Goal: Transaction & Acquisition: Purchase product/service

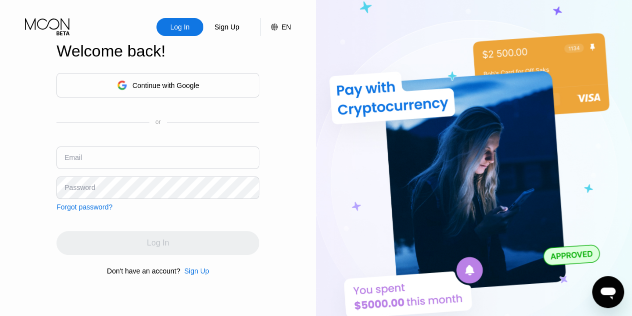
click at [212, 163] on input "text" at bounding box center [157, 157] width 203 height 22
type input "[EMAIL_ADDRESS][DOMAIN_NAME]"
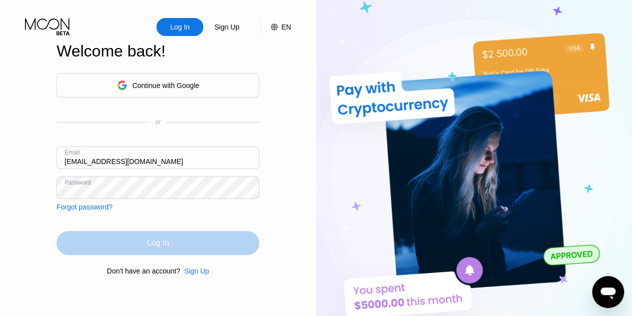
click at [155, 244] on div "Log In" at bounding box center [158, 243] width 22 height 10
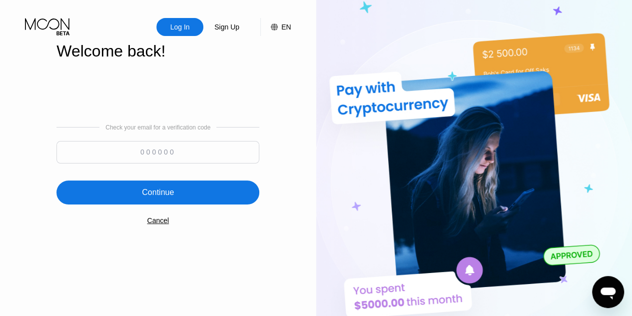
click at [176, 152] on input at bounding box center [157, 152] width 203 height 22
paste input "706082"
type input "706082"
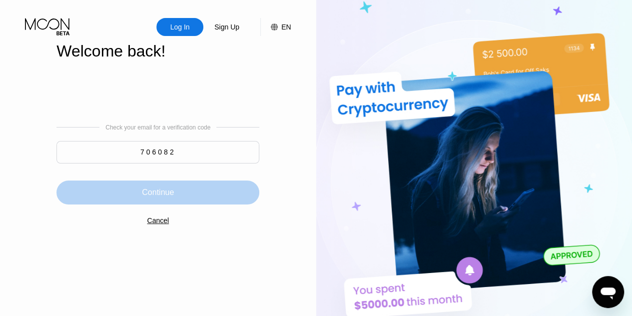
click at [160, 196] on div "Continue" at bounding box center [158, 192] width 32 height 10
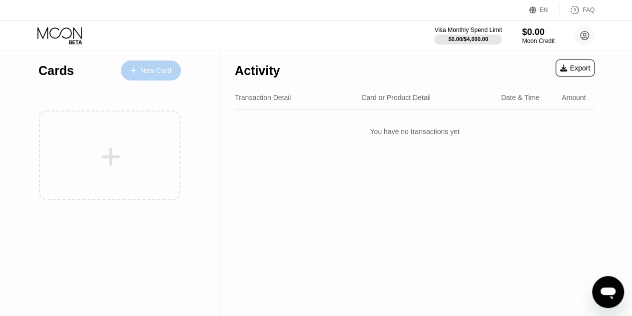
click at [148, 72] on div "New Card" at bounding box center [155, 70] width 31 height 8
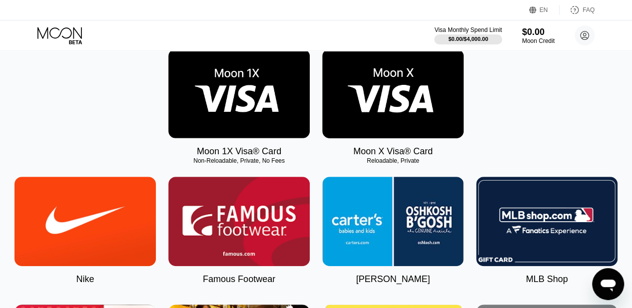
scroll to position [85, 0]
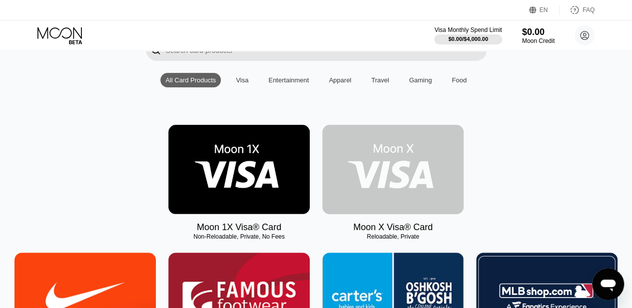
click at [395, 173] on img at bounding box center [392, 169] width 141 height 89
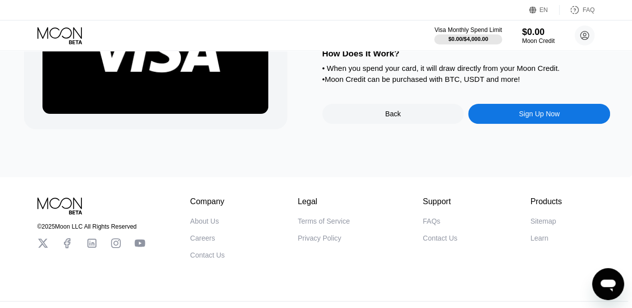
scroll to position [132, 4]
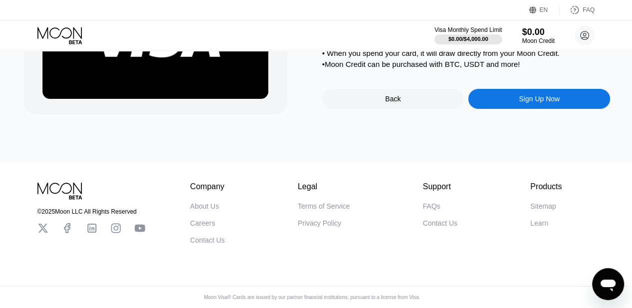
scroll to position [37, 4]
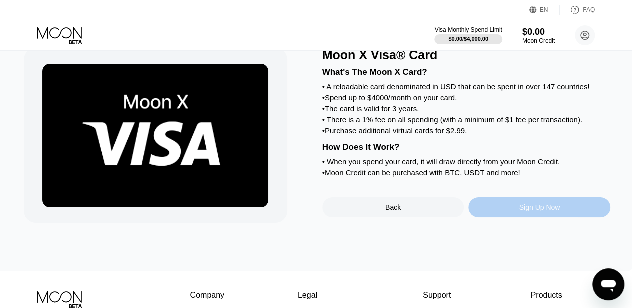
click at [531, 211] on div "Sign Up Now" at bounding box center [538, 207] width 41 height 8
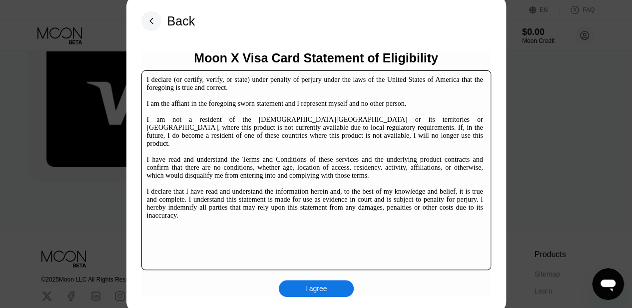
scroll to position [79, 0]
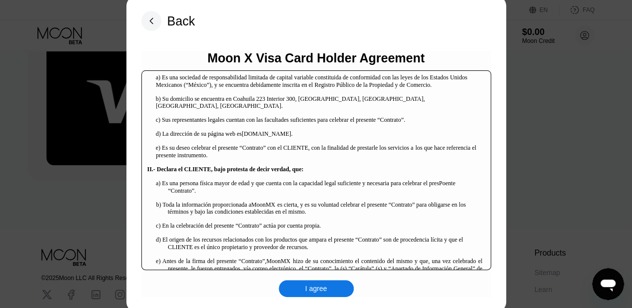
scroll to position [68, 0]
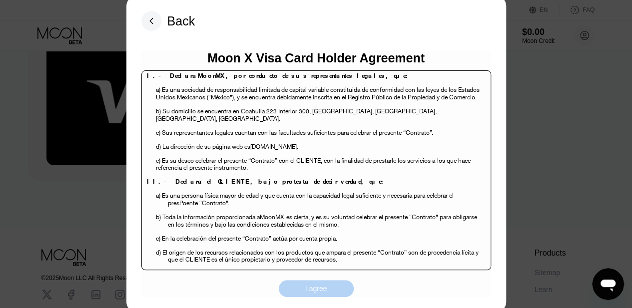
click at [306, 295] on div "I agree" at bounding box center [316, 288] width 75 height 17
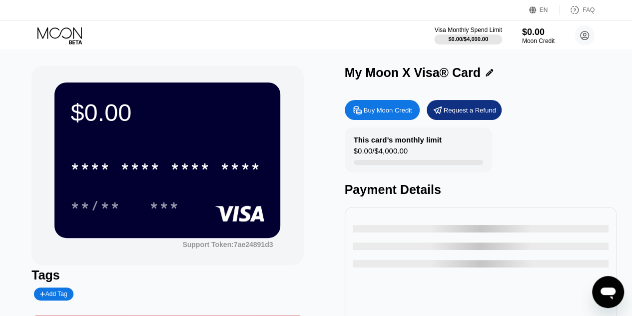
scroll to position [106, 0]
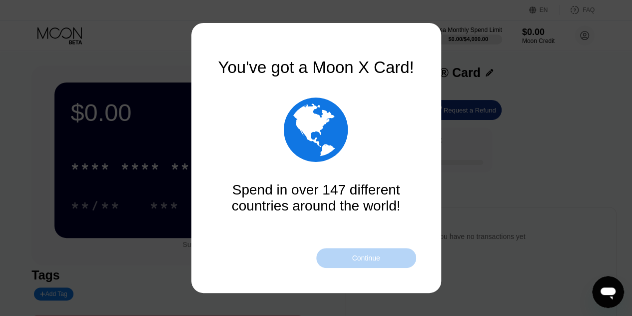
click at [363, 257] on div "Continue" at bounding box center [366, 258] width 28 height 8
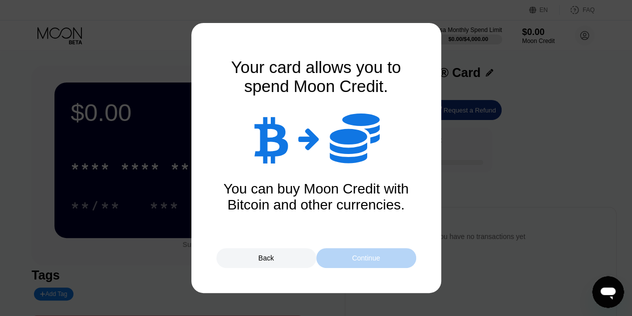
click at [362, 257] on div "Continue" at bounding box center [366, 258] width 28 height 8
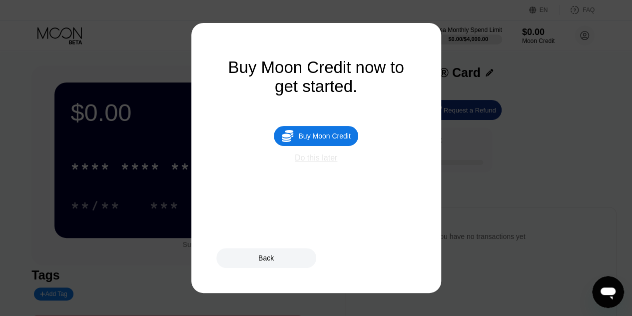
click at [315, 162] on div "Do this later" at bounding box center [316, 157] width 42 height 9
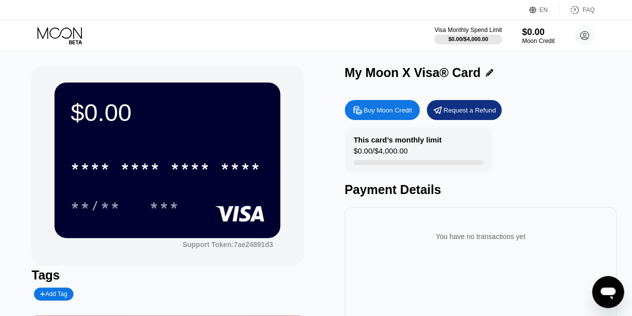
scroll to position [2, 0]
click at [532, 37] on div "Moon Credit" at bounding box center [537, 40] width 33 height 7
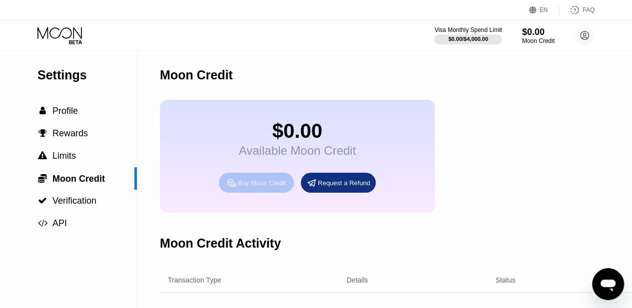
click at [255, 187] on div "Buy Moon Credit" at bounding box center [262, 183] width 48 height 8
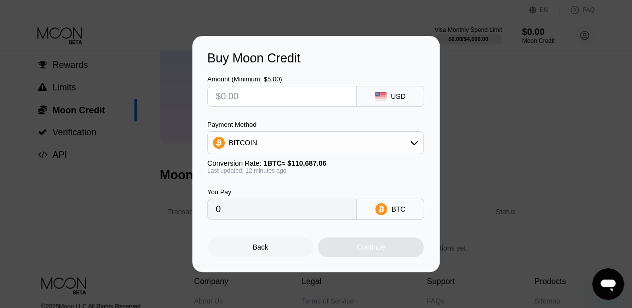
scroll to position [69, 0]
click at [414, 144] on icon at bounding box center [414, 143] width 7 height 4
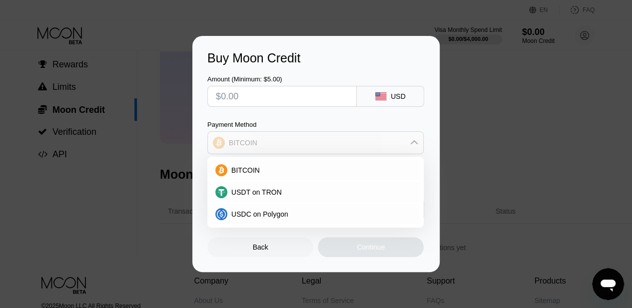
click at [414, 144] on icon at bounding box center [414, 143] width 8 height 8
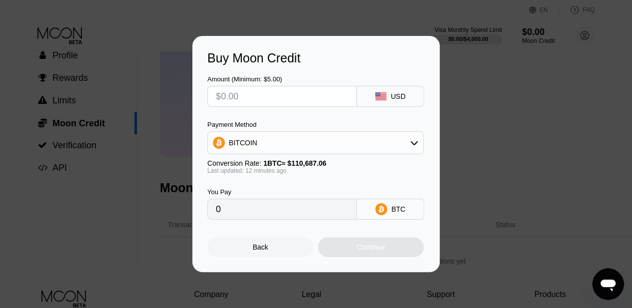
scroll to position [0, 0]
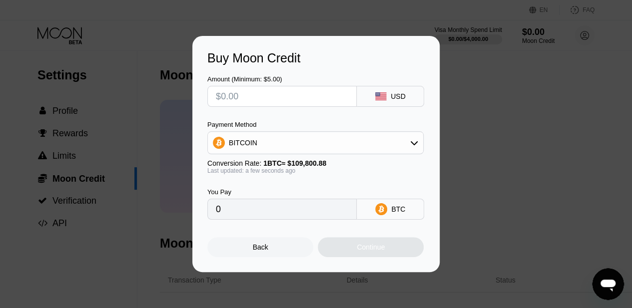
click at [283, 100] on input "text" at bounding box center [282, 96] width 132 height 20
